Goal: Information Seeking & Learning: Learn about a topic

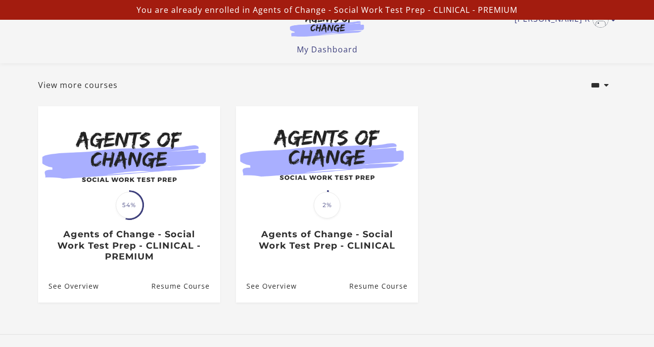
scroll to position [59, 0]
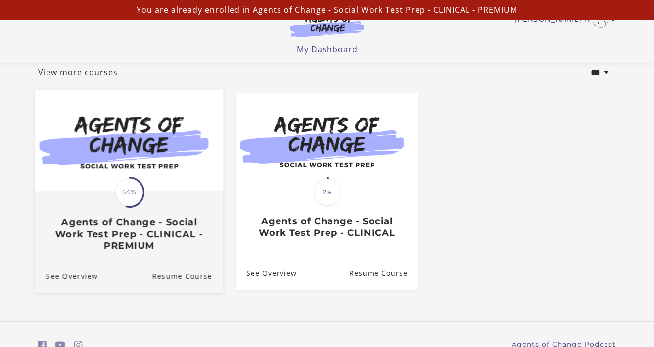
click at [130, 172] on img at bounding box center [129, 141] width 188 height 101
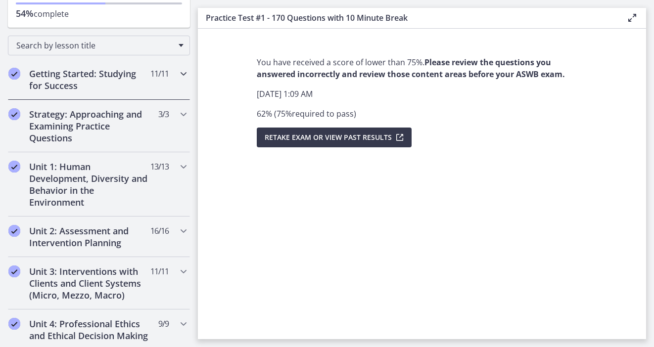
scroll to position [130, 0]
click at [128, 191] on h2 "Unit 1: Human Development, Diversity and Behavior in the Environment" at bounding box center [89, 184] width 121 height 48
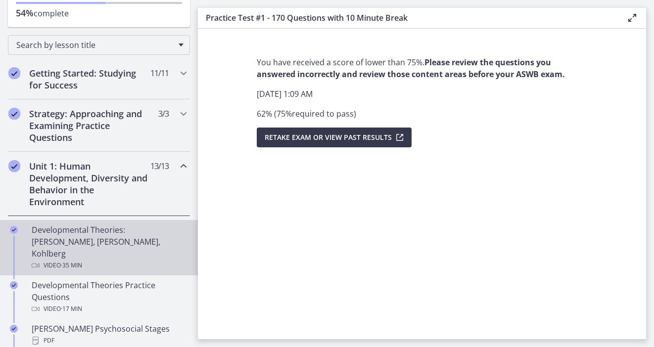
click at [111, 237] on div "Developmental Theories: [PERSON_NAME], [PERSON_NAME], Kohlberg Video · 35 min" at bounding box center [109, 248] width 154 height 48
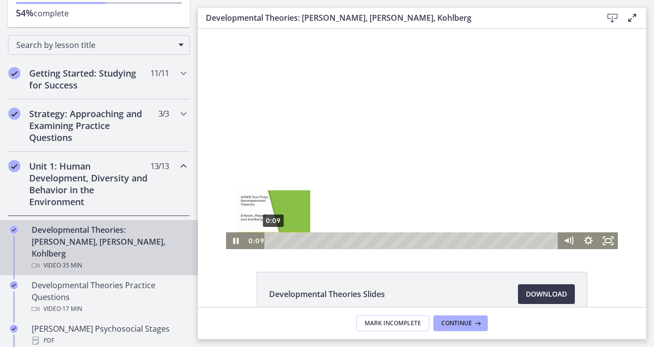
click at [273, 239] on div "0:09" at bounding box center [413, 241] width 282 height 17
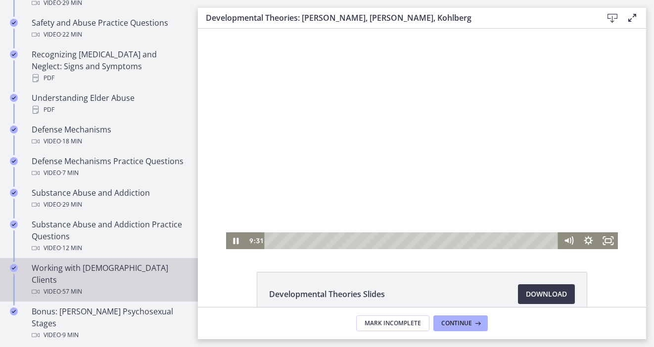
scroll to position [501, 0]
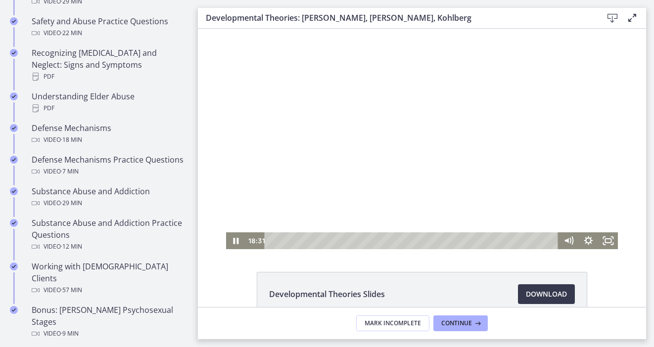
click at [280, 114] on div at bounding box center [422, 139] width 392 height 221
